Goal: Complete Application Form: Complete application form

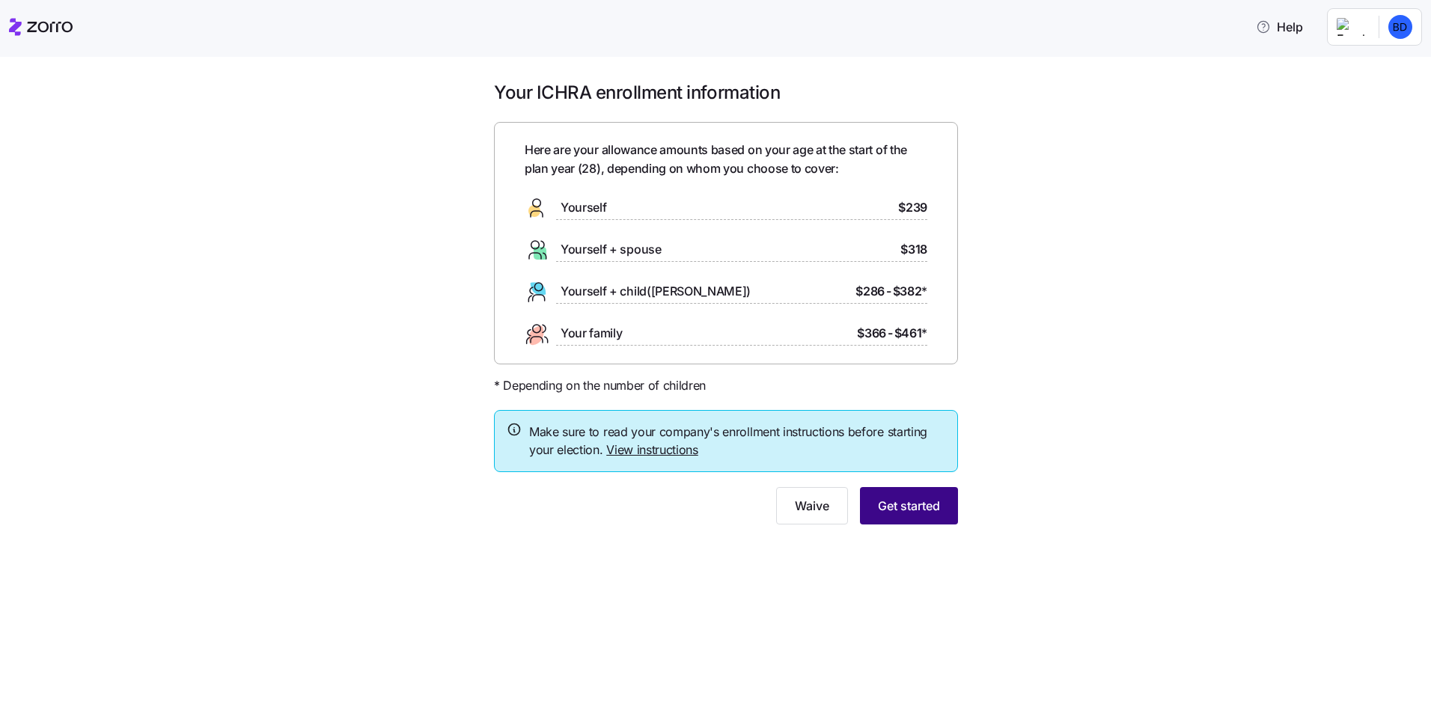
click at [903, 501] on span "Get started" at bounding box center [909, 506] width 62 height 18
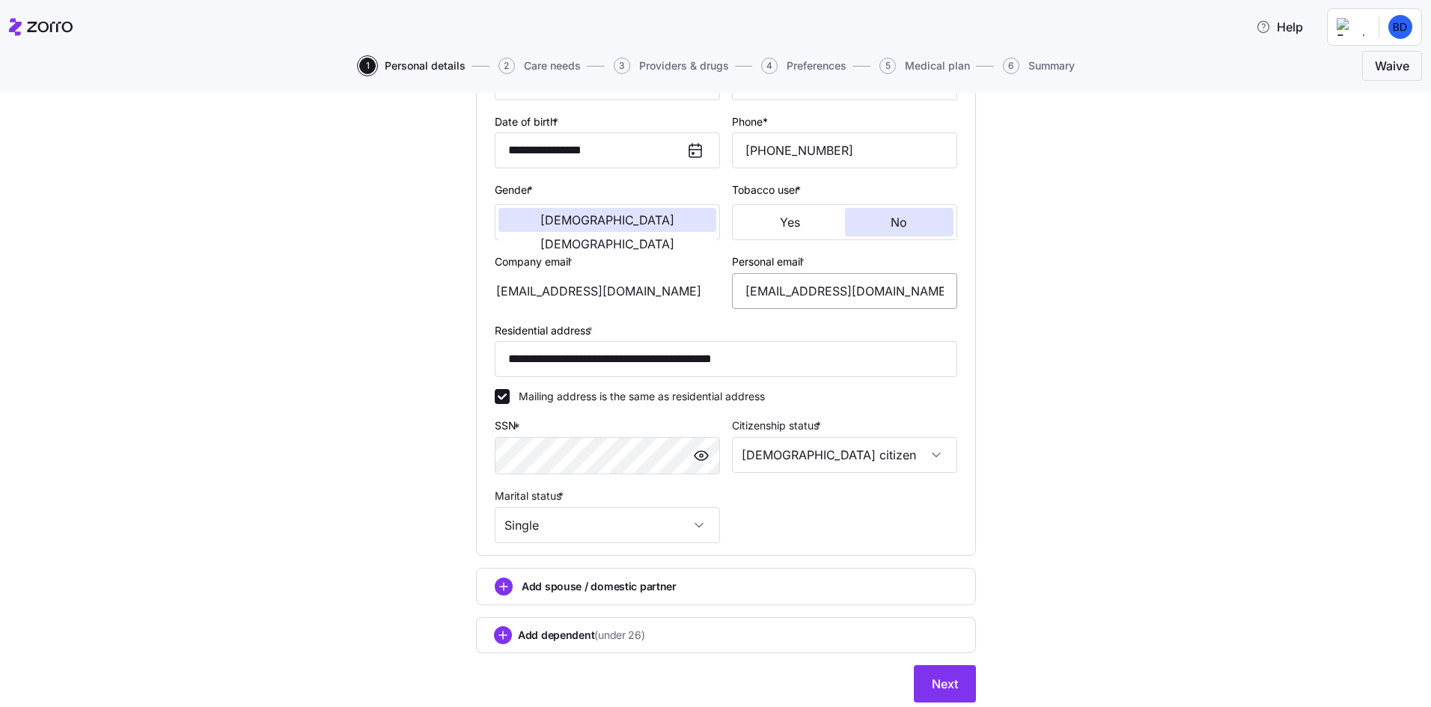
scroll to position [256, 0]
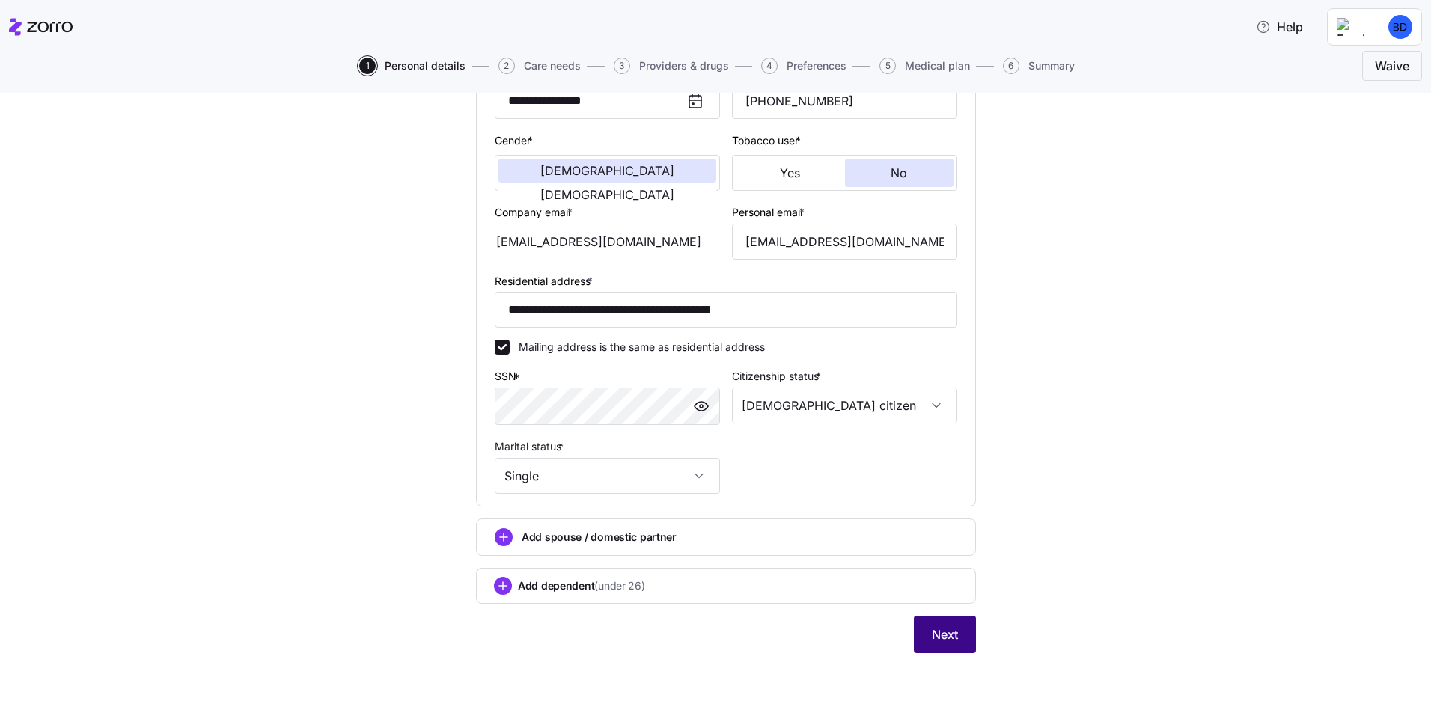
click at [945, 618] on button "Next" at bounding box center [945, 634] width 62 height 37
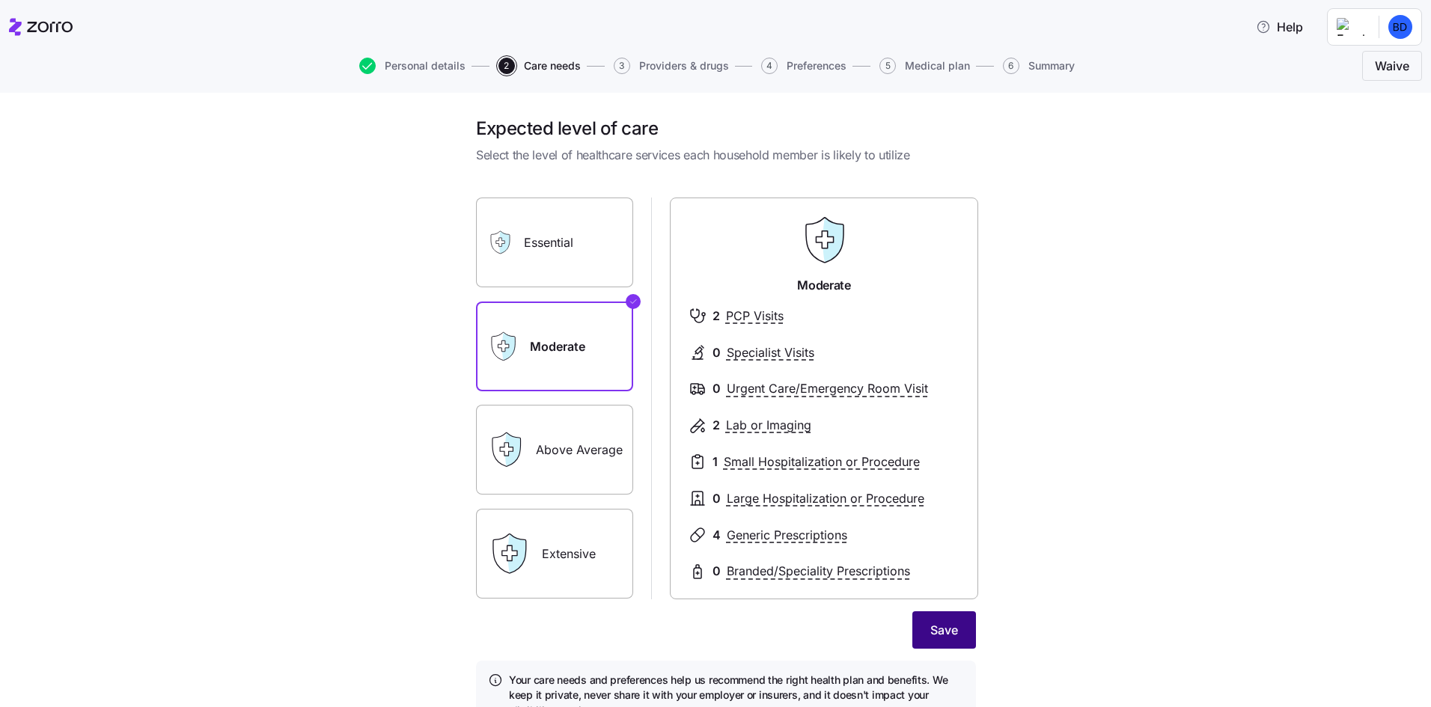
click at [950, 633] on span "Save" at bounding box center [944, 630] width 28 height 18
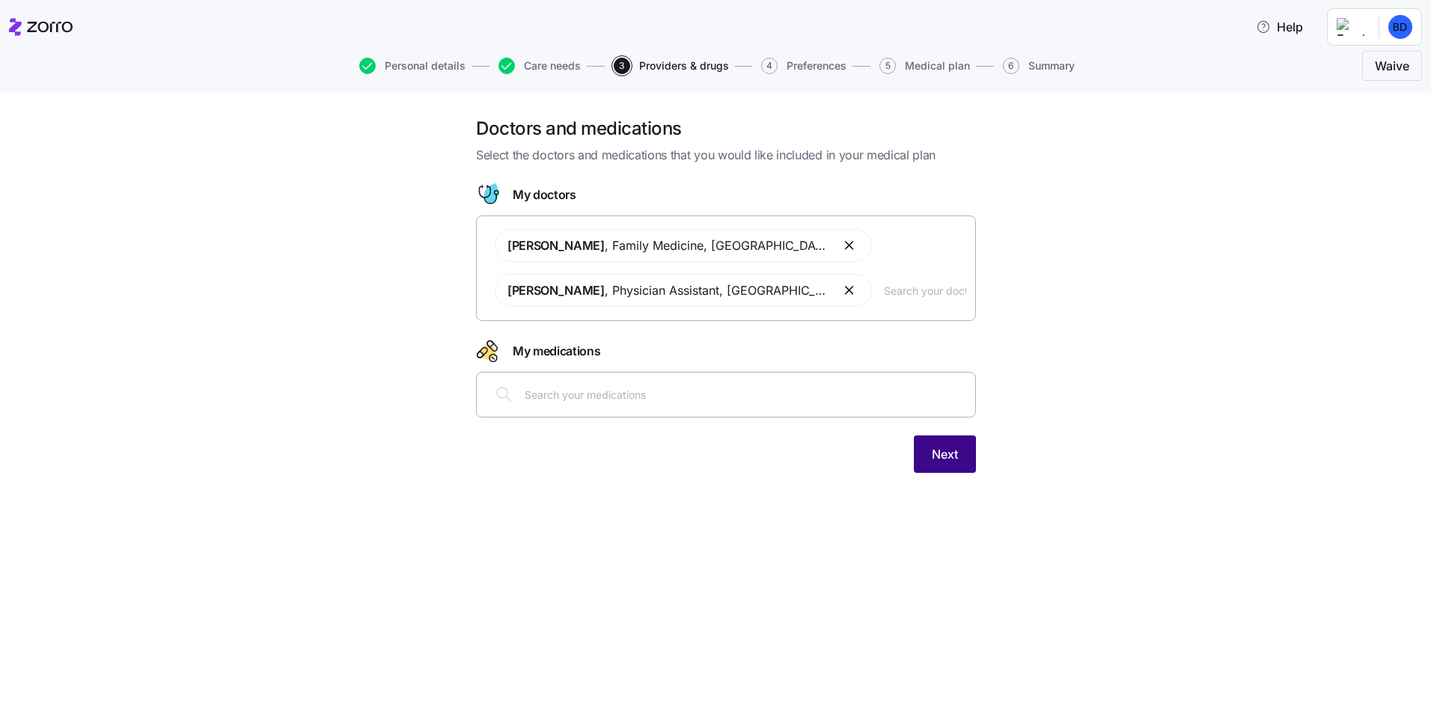
click at [940, 464] on button "Next" at bounding box center [945, 454] width 62 height 37
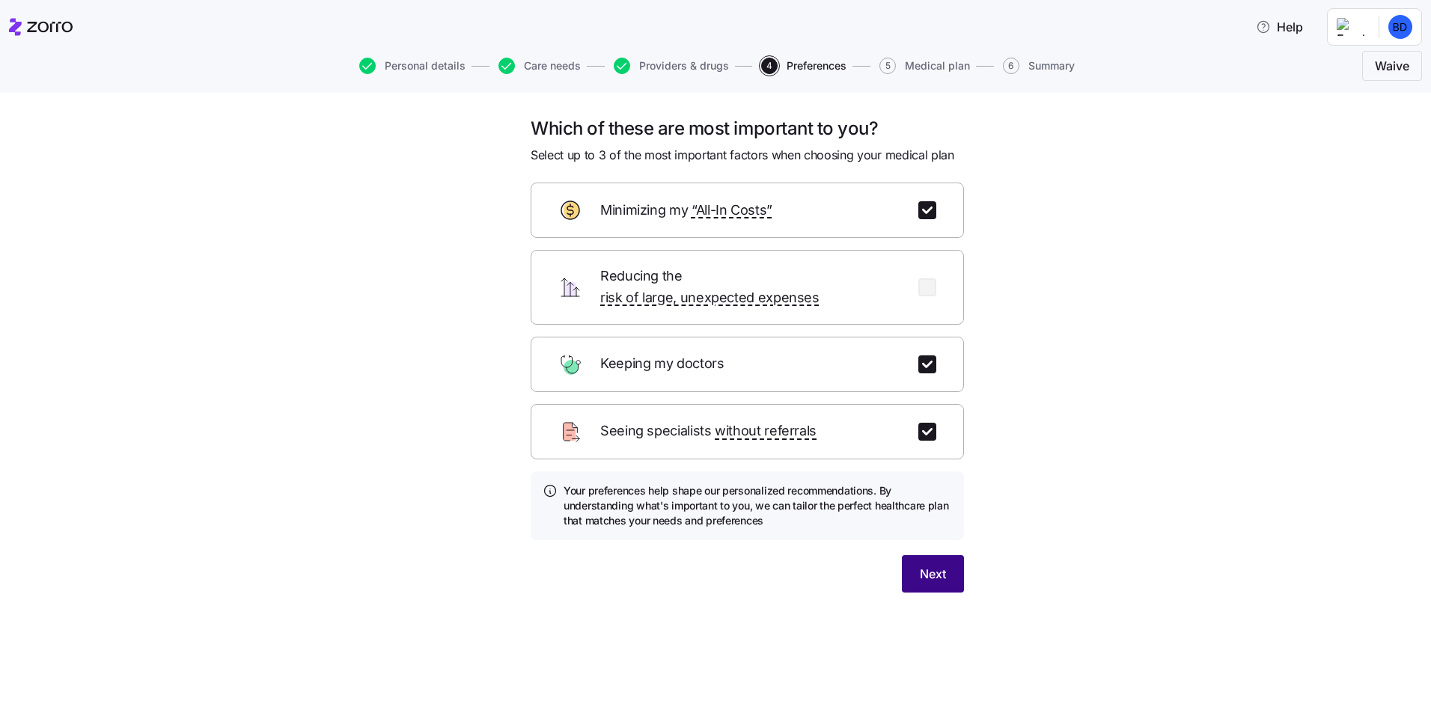
click at [936, 565] on span "Next" at bounding box center [933, 574] width 26 height 18
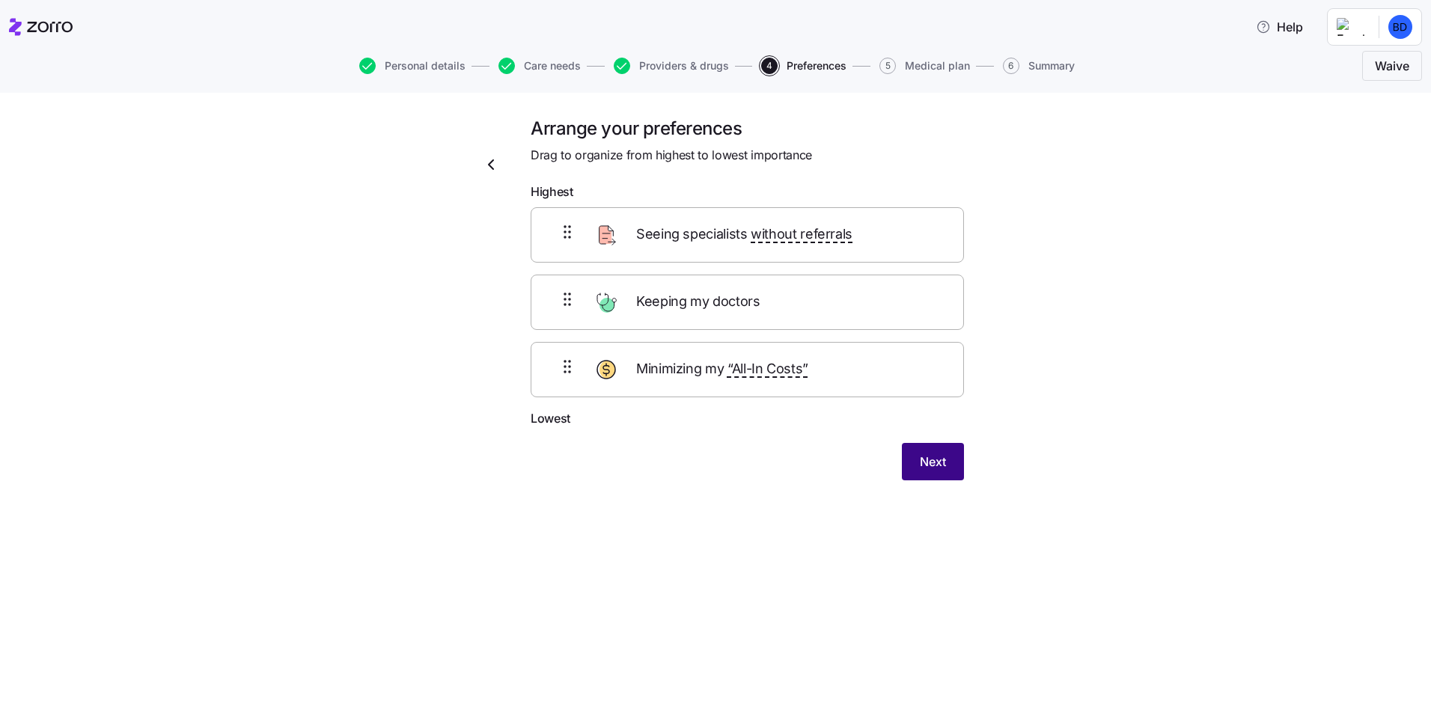
click at [931, 461] on span "Next" at bounding box center [933, 462] width 26 height 18
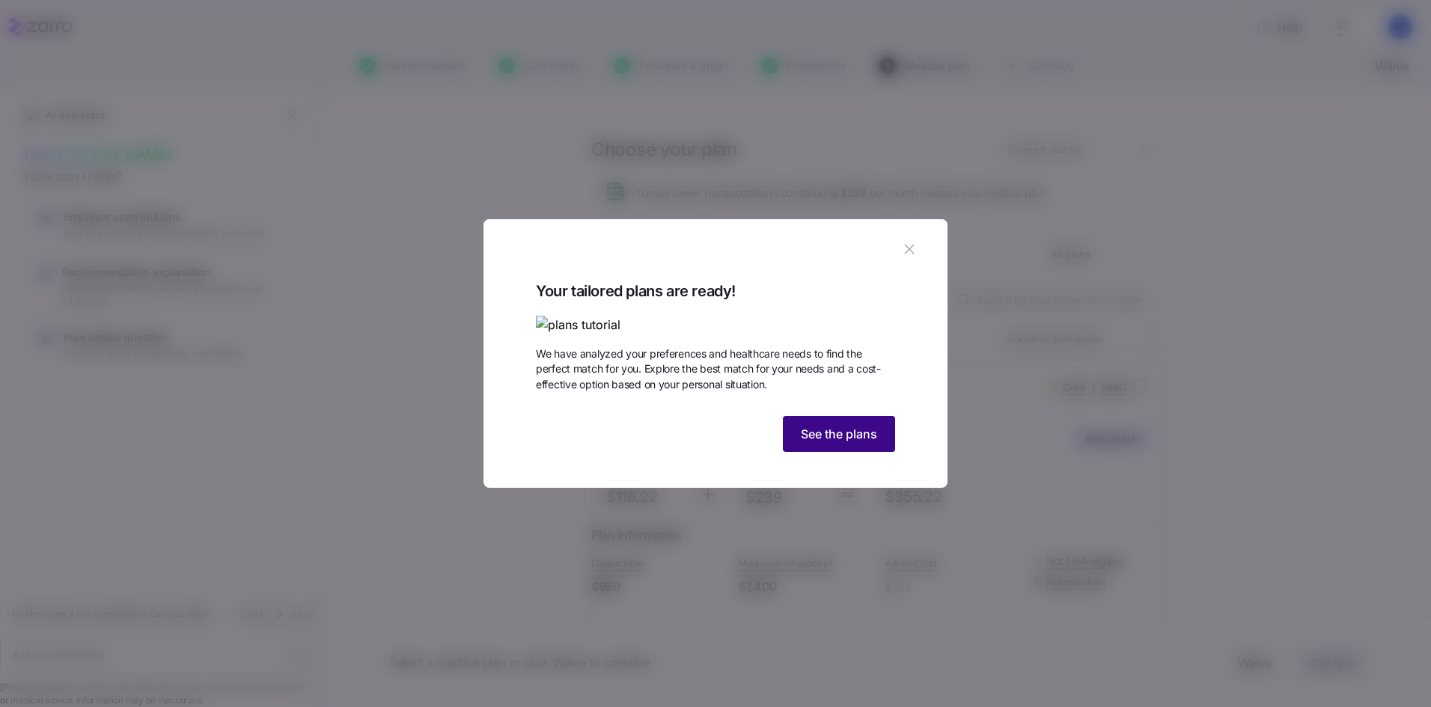
click at [860, 443] on span "See the plans" at bounding box center [839, 434] width 76 height 18
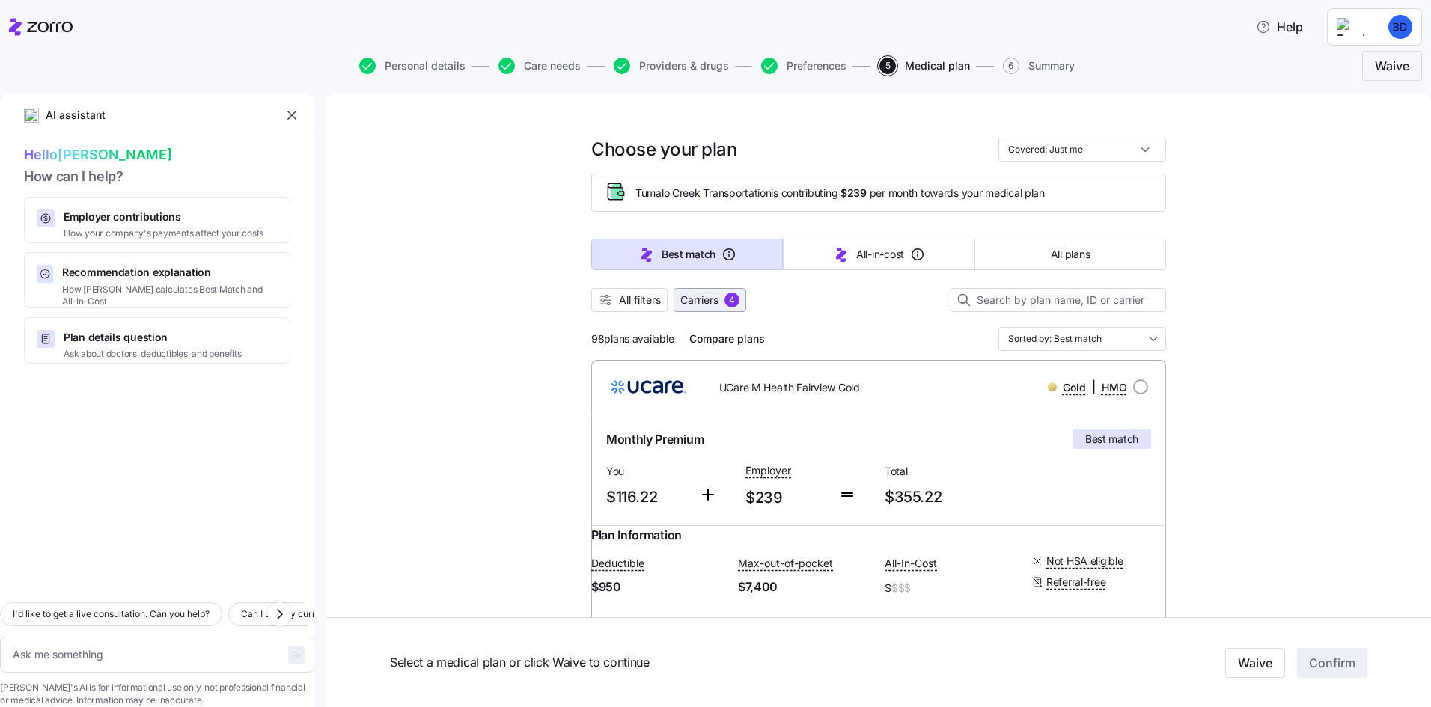
click at [725, 307] on span "4" at bounding box center [732, 300] width 15 height 15
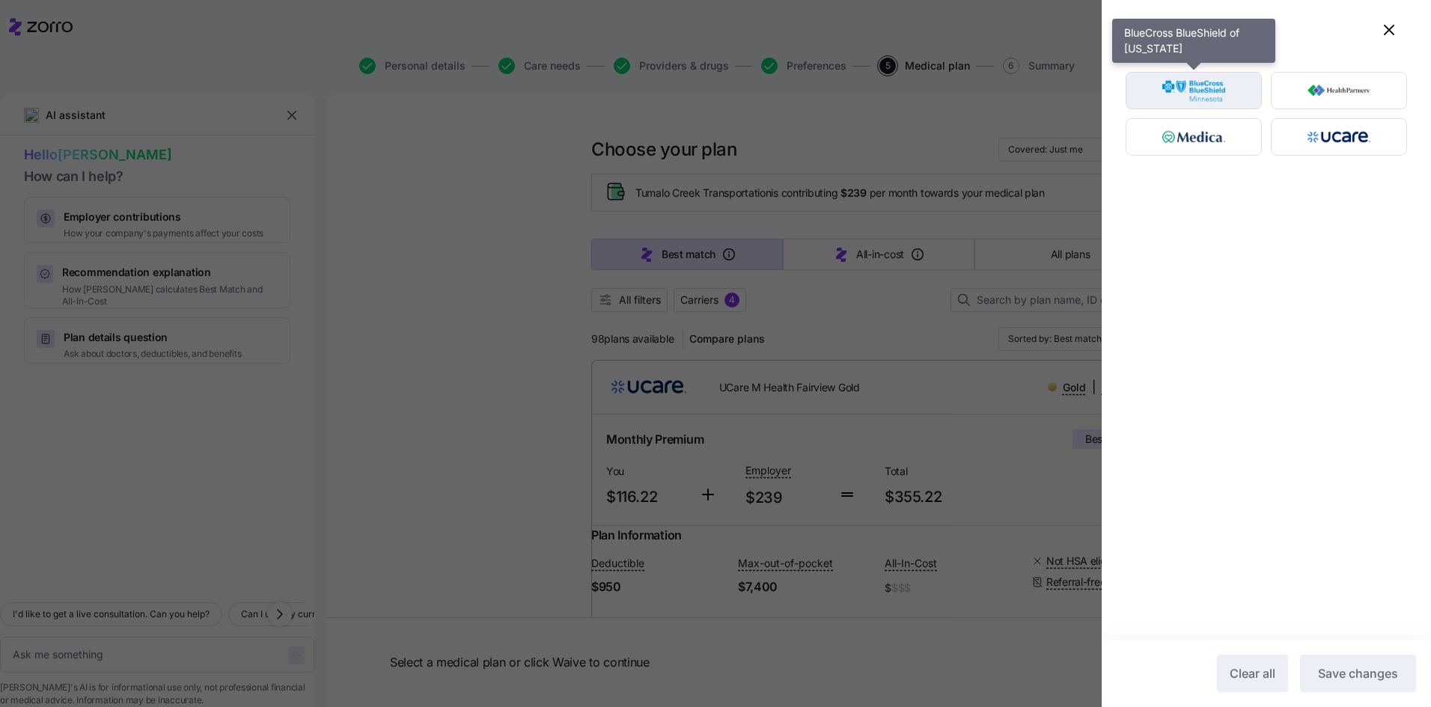
click at [1219, 99] on img "button" at bounding box center [1194, 91] width 110 height 30
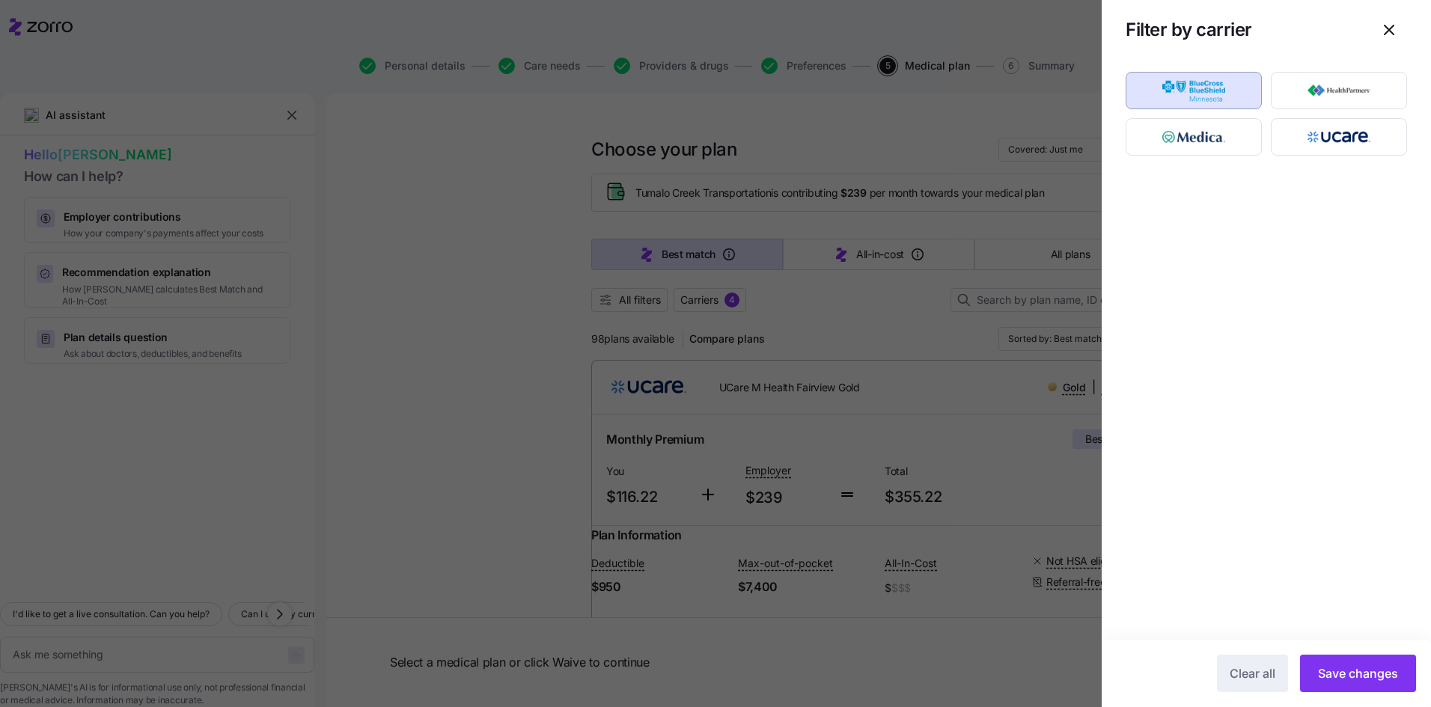
click at [1346, 668] on span "Save changes" at bounding box center [1358, 674] width 80 height 18
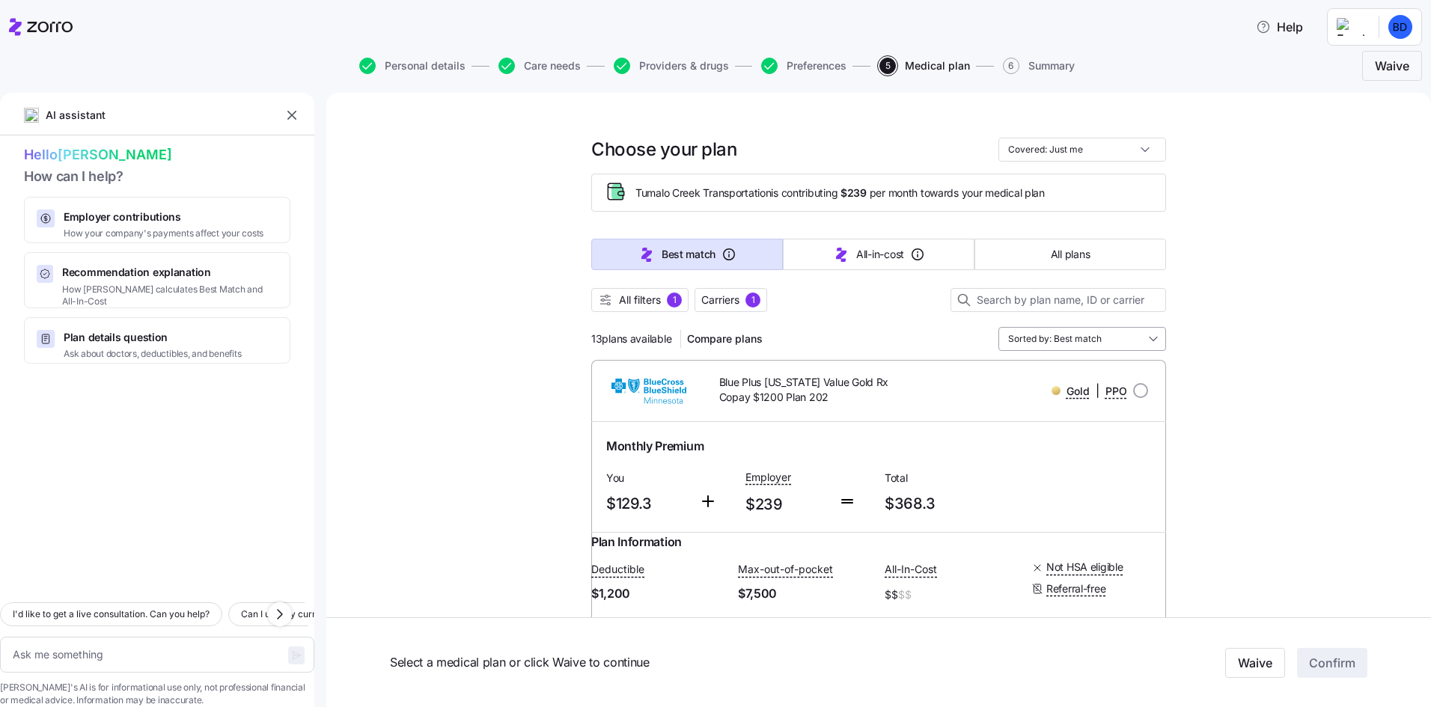
click at [1103, 337] on input "Sorted by: Best match" at bounding box center [1083, 339] width 168 height 24
click at [1071, 400] on div "All-in-cost" at bounding box center [1077, 401] width 156 height 25
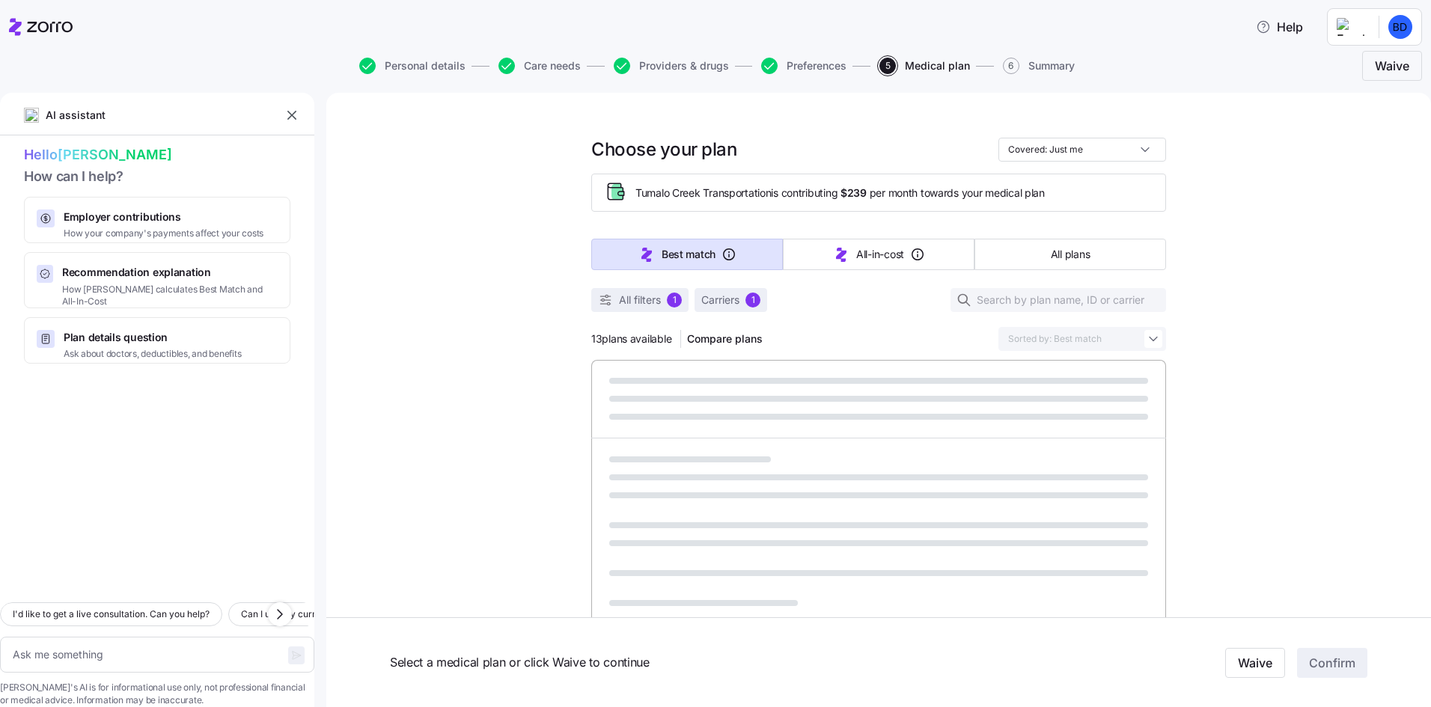
type textarea "x"
type input "Sorted by: All-in-cost"
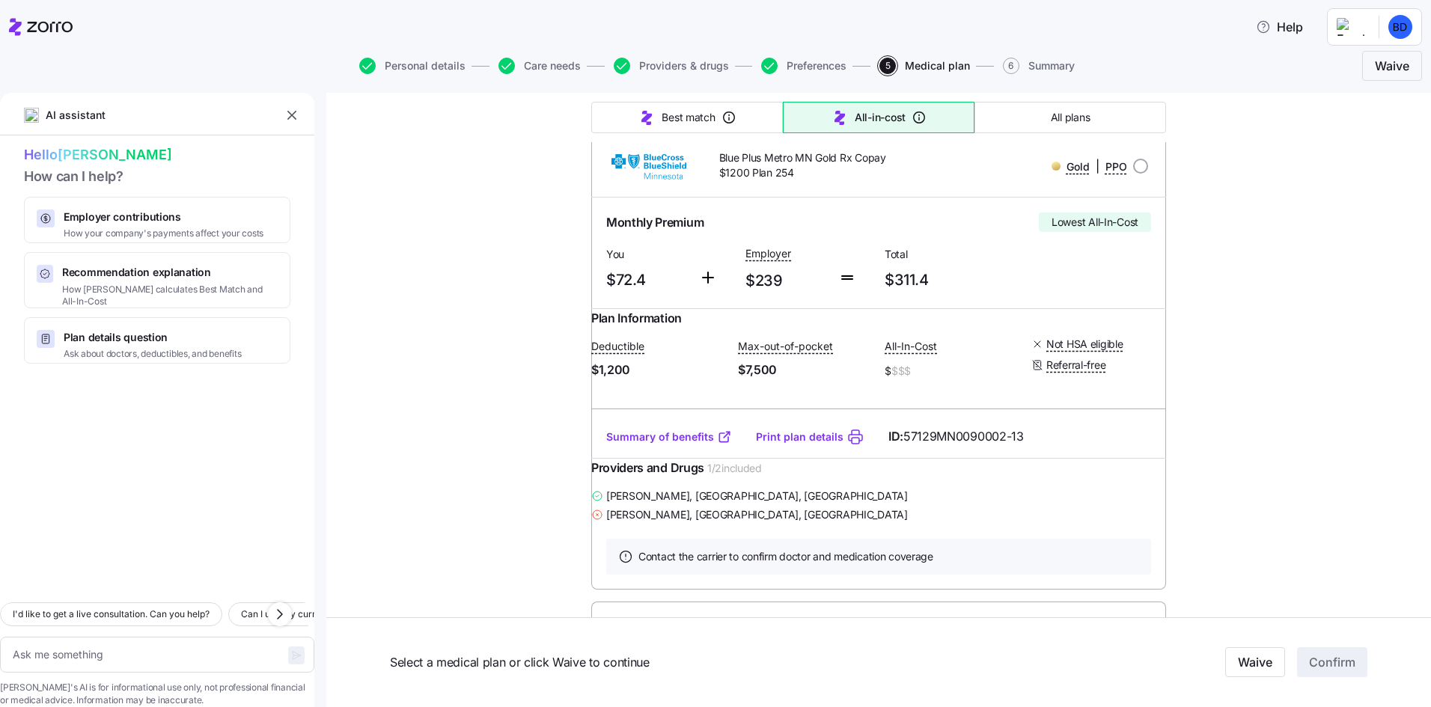
scroll to position [150, 0]
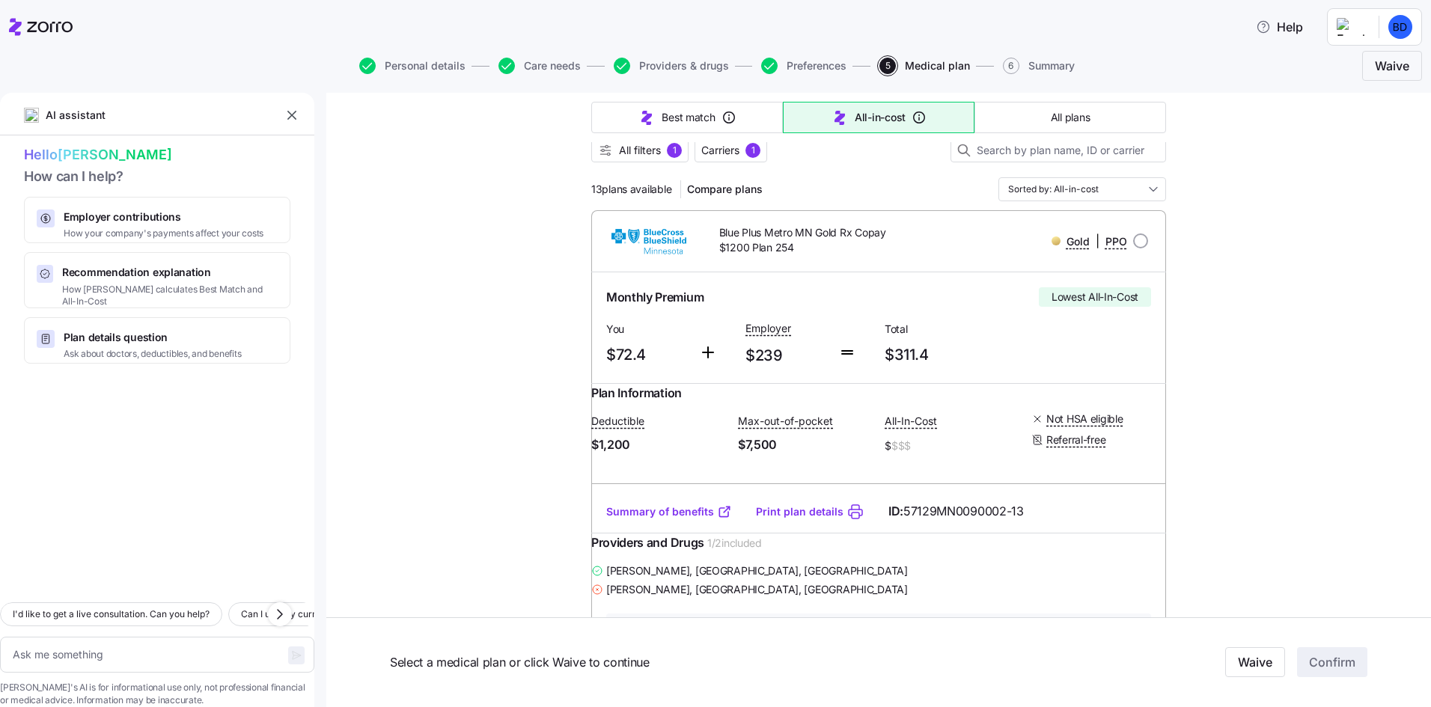
click at [686, 520] on link "Summary of benefits" at bounding box center [669, 512] width 126 height 15
click at [1138, 244] on input "radio" at bounding box center [1140, 241] width 15 height 15
radio input "true"
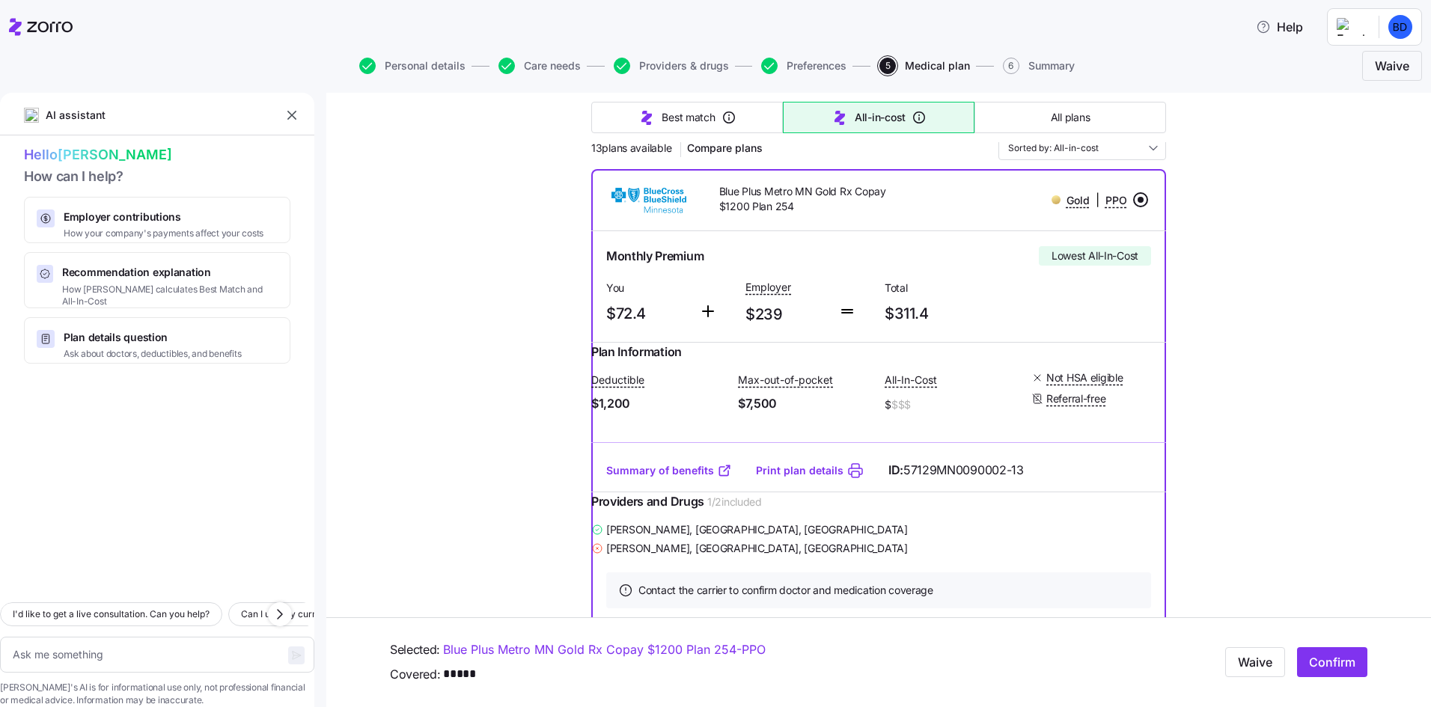
scroll to position [225, 0]
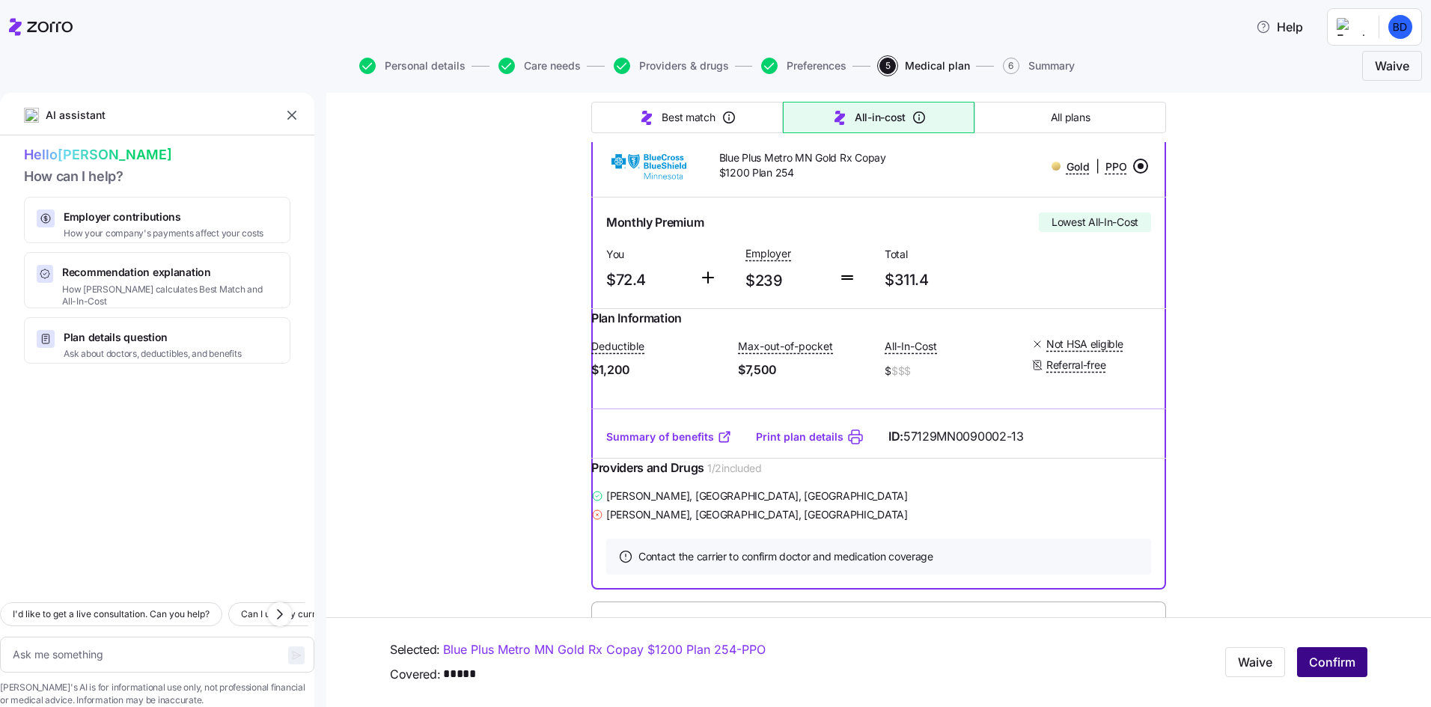
click at [1333, 665] on span "Confirm" at bounding box center [1332, 663] width 46 height 18
type textarea "x"
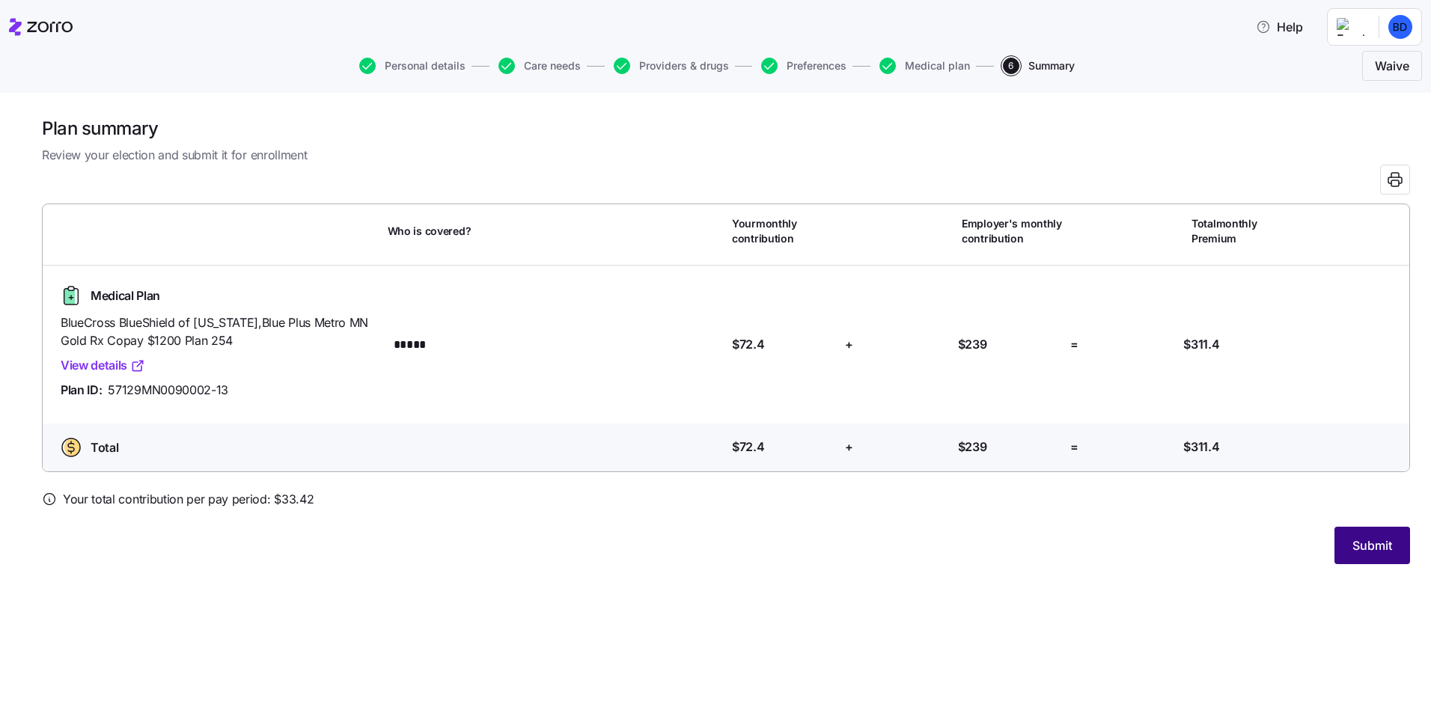
click at [1363, 544] on span "Submit" at bounding box center [1373, 546] width 40 height 18
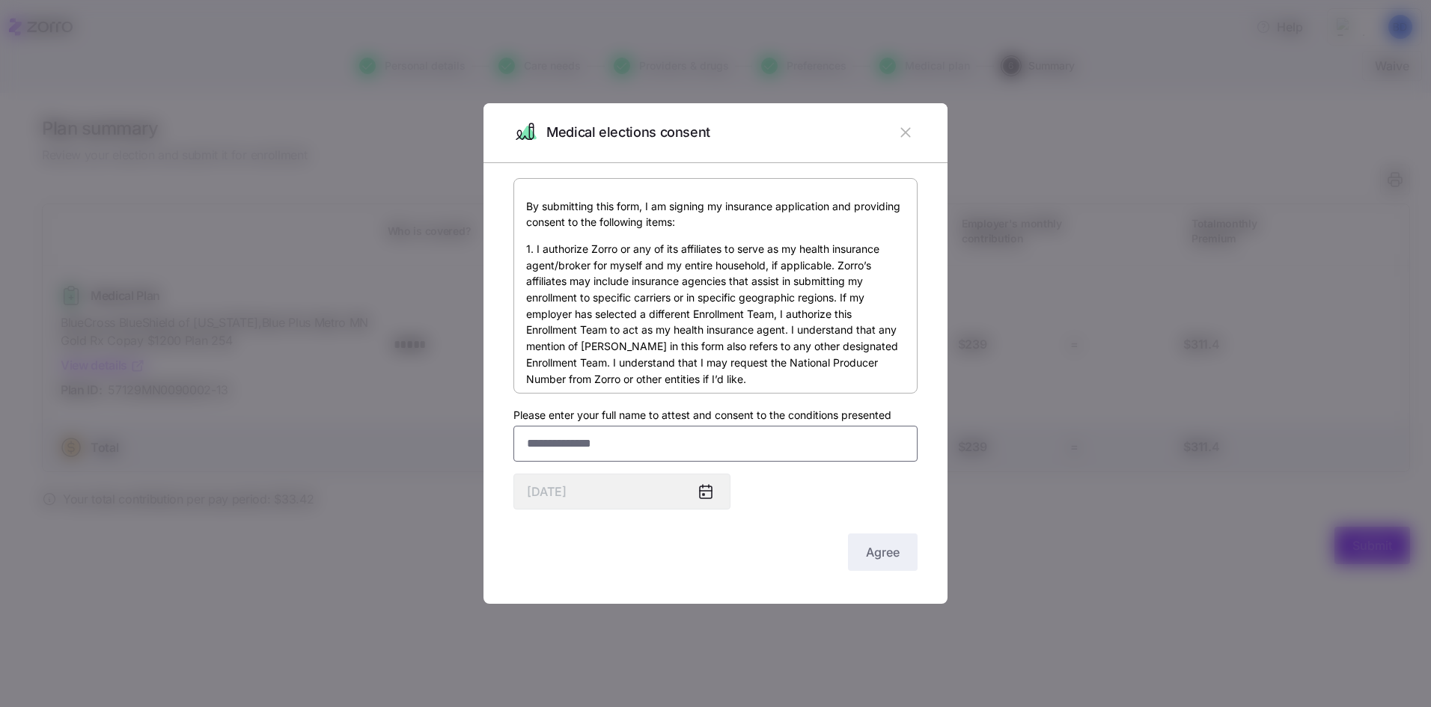
click at [721, 448] on input "Please enter your full name to attest and consent to the conditions presented" at bounding box center [716, 444] width 404 height 36
type input "**********"
click at [889, 558] on span "Agree" at bounding box center [883, 552] width 34 height 18
